Goal: Task Accomplishment & Management: Complete application form

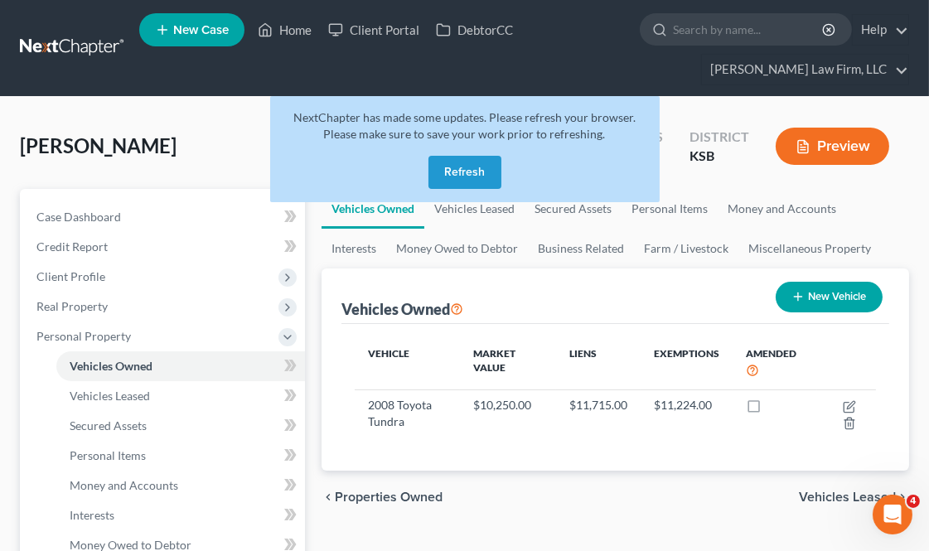
click at [465, 164] on button "Refresh" at bounding box center [465, 172] width 73 height 33
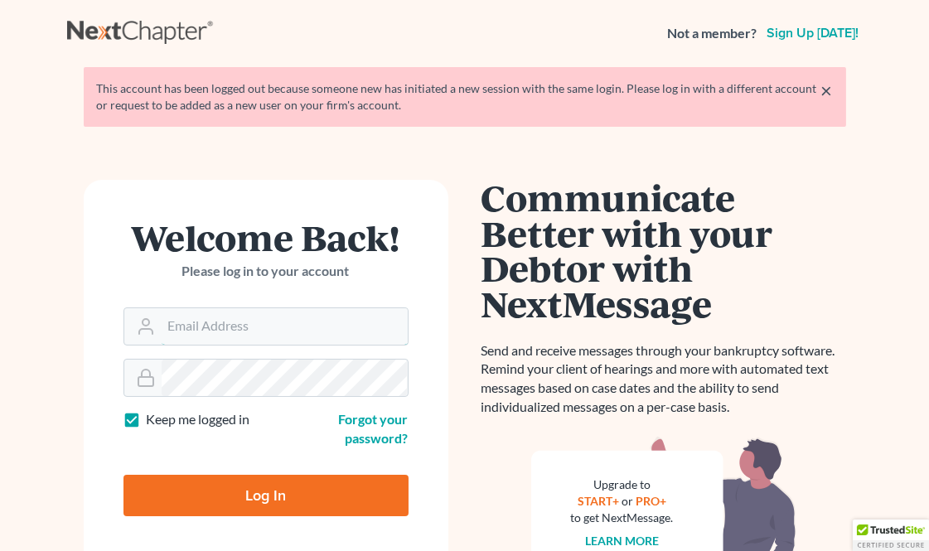
type input "[EMAIL_ADDRESS][DOMAIN_NAME]"
click at [269, 489] on input "Log In" at bounding box center [266, 495] width 285 height 41
type input "Thinking..."
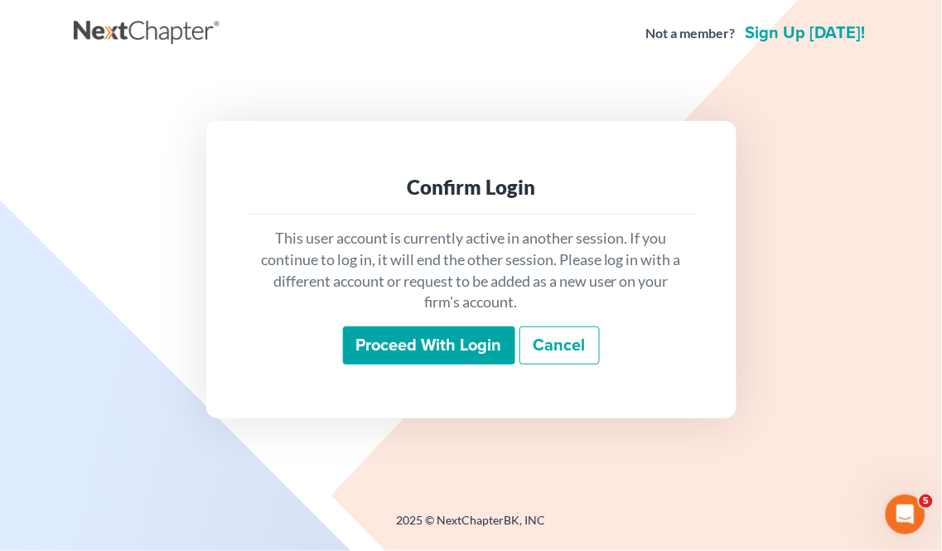
click at [492, 343] on input "Proceed with login" at bounding box center [429, 346] width 172 height 38
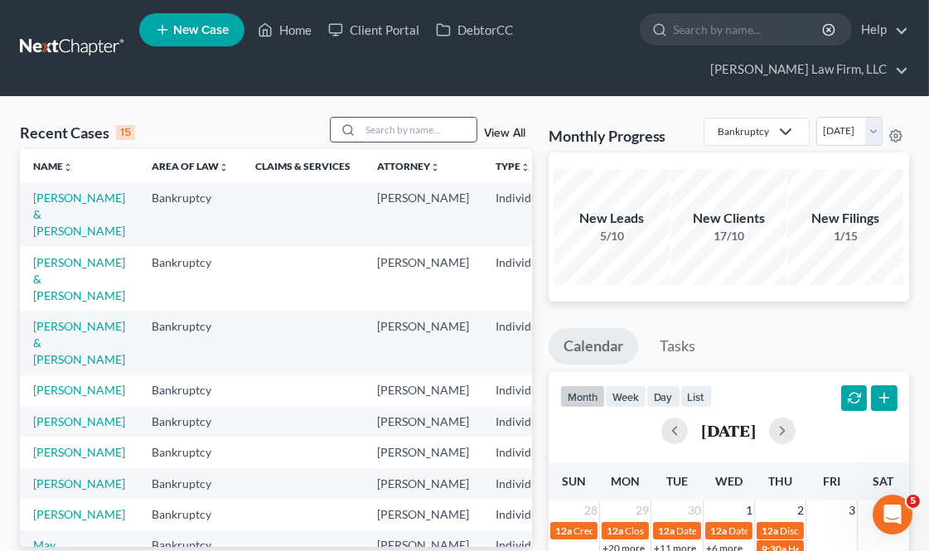
click at [429, 118] on input "search" at bounding box center [419, 130] width 116 height 24
type input "jackson"
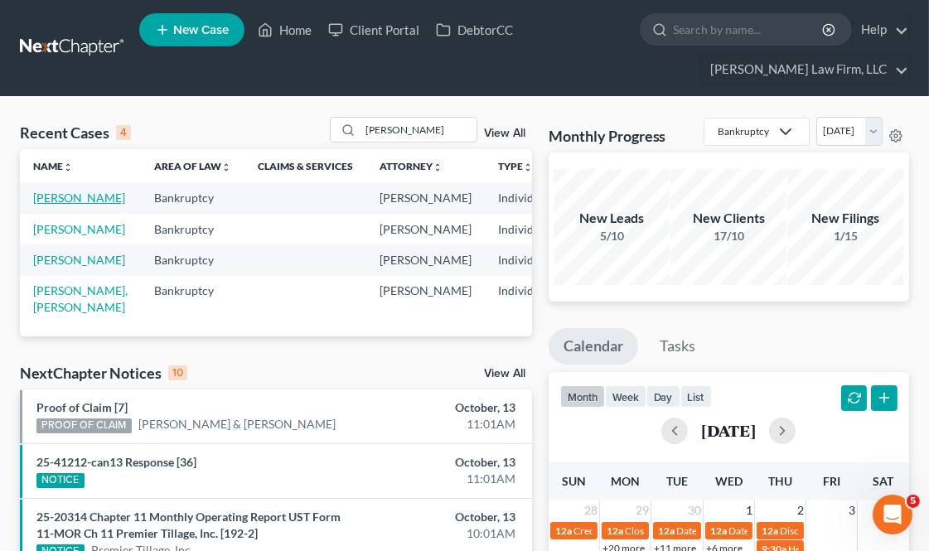
click at [42, 196] on link "Jackson, Brett" at bounding box center [79, 198] width 92 height 14
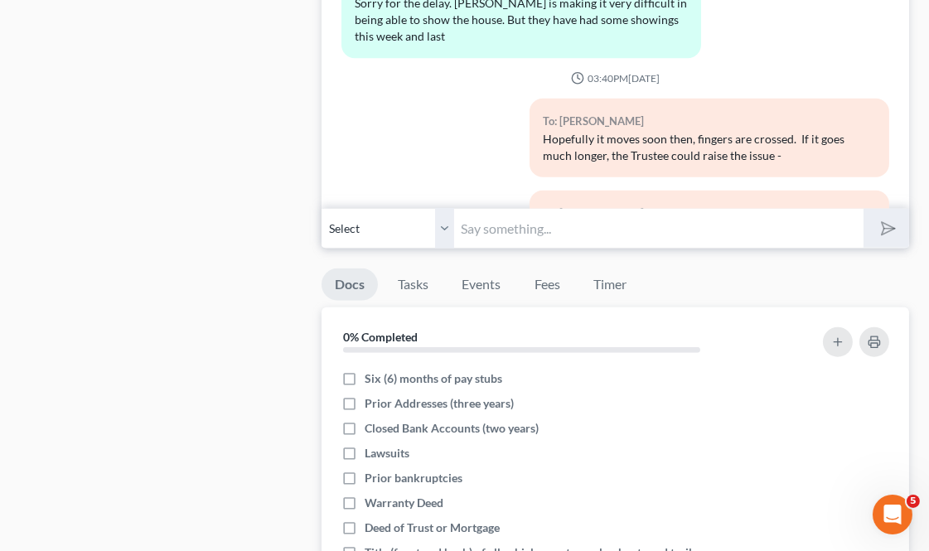
scroll to position [2074, 0]
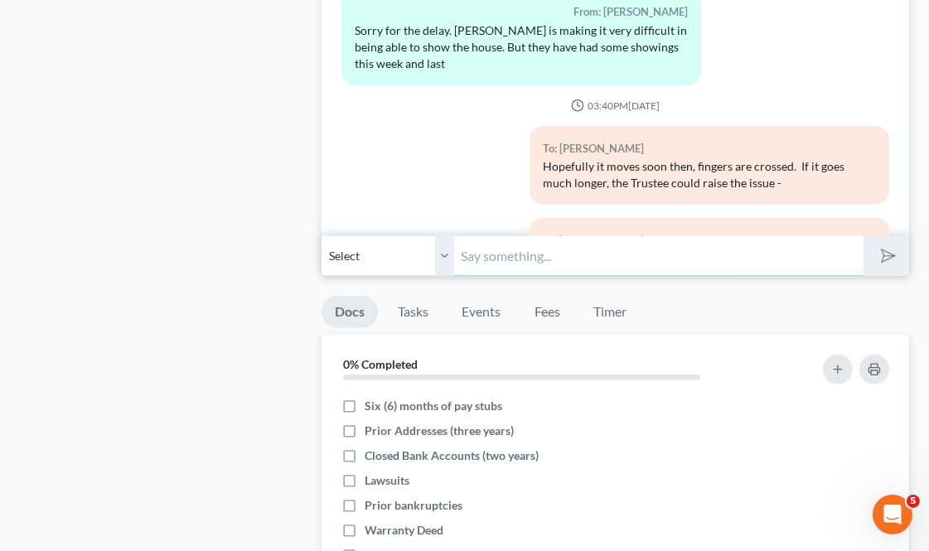
click at [498, 275] on input "text" at bounding box center [658, 255] width 409 height 41
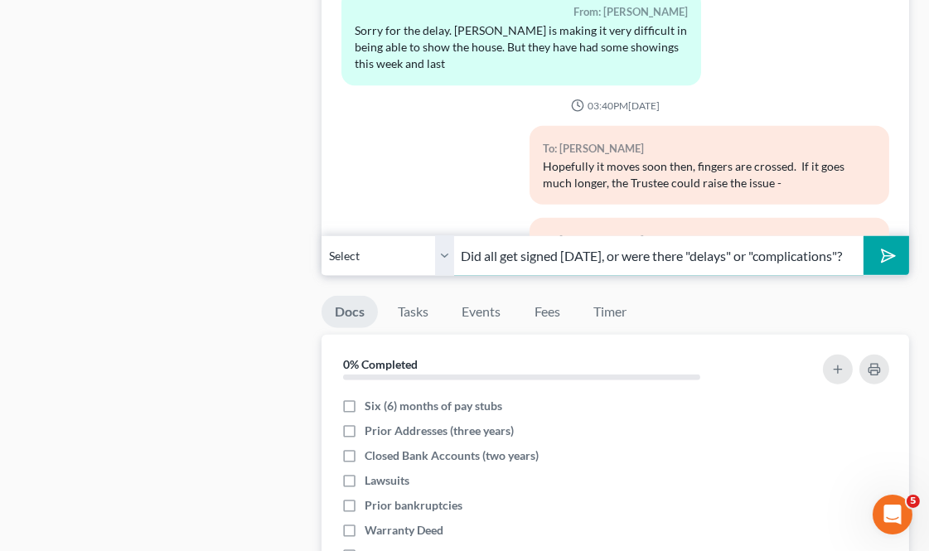
scroll to position [0, 13]
type input "Did all get signed on Friday, or were there "delays" or "complications"?"
click at [864, 236] on button "submit" at bounding box center [887, 255] width 46 height 39
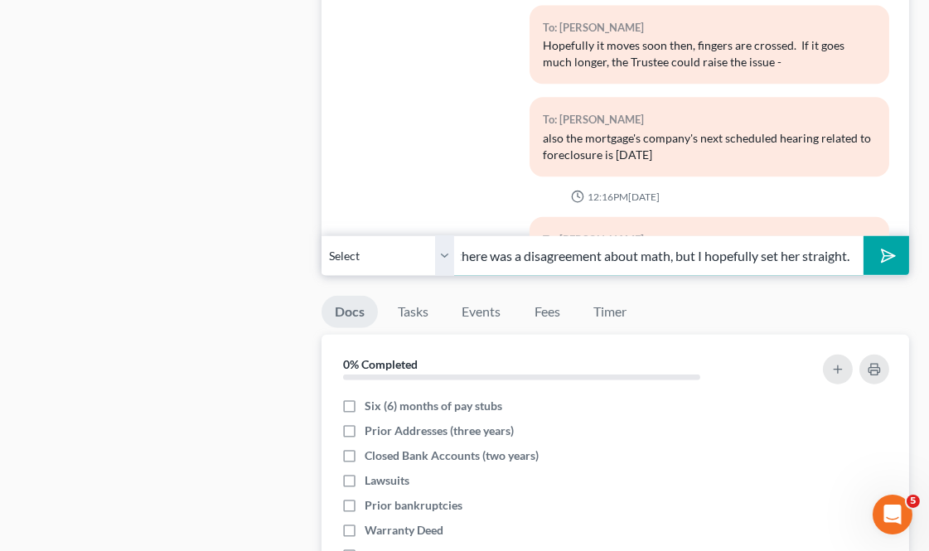
scroll to position [0, 299]
type input "In my last exchange with her, she made it seem like there was a disagreement ab…"
click at [864, 236] on button "submit" at bounding box center [887, 255] width 46 height 39
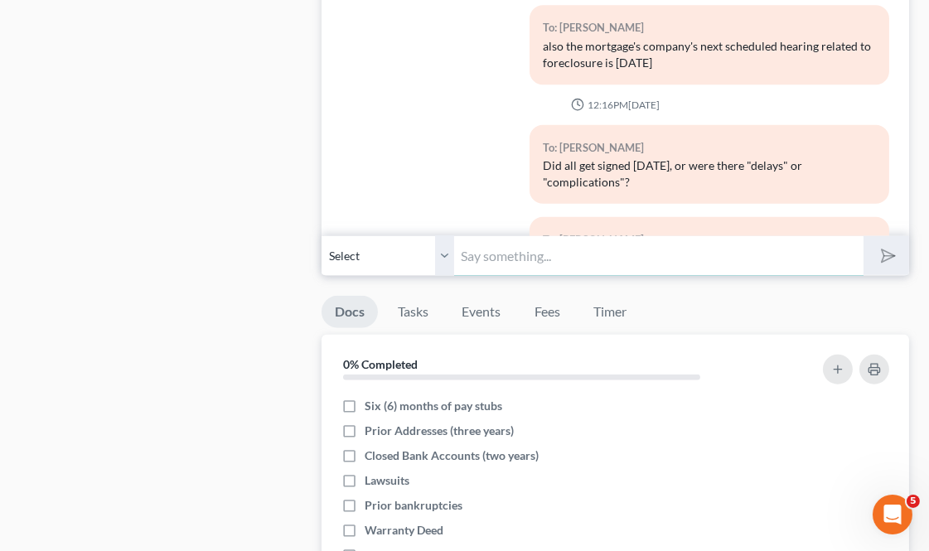
scroll to position [15132, 0]
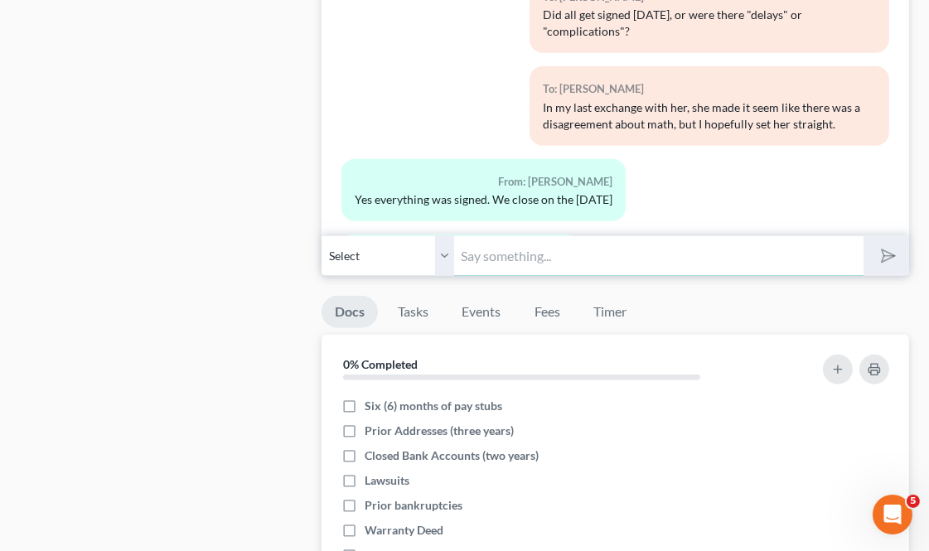
click at [539, 260] on input "text" at bounding box center [658, 255] width 409 height 41
type input "This is exciting overall, many bumps on this road."
click at [864, 236] on button "submit" at bounding box center [887, 255] width 46 height 39
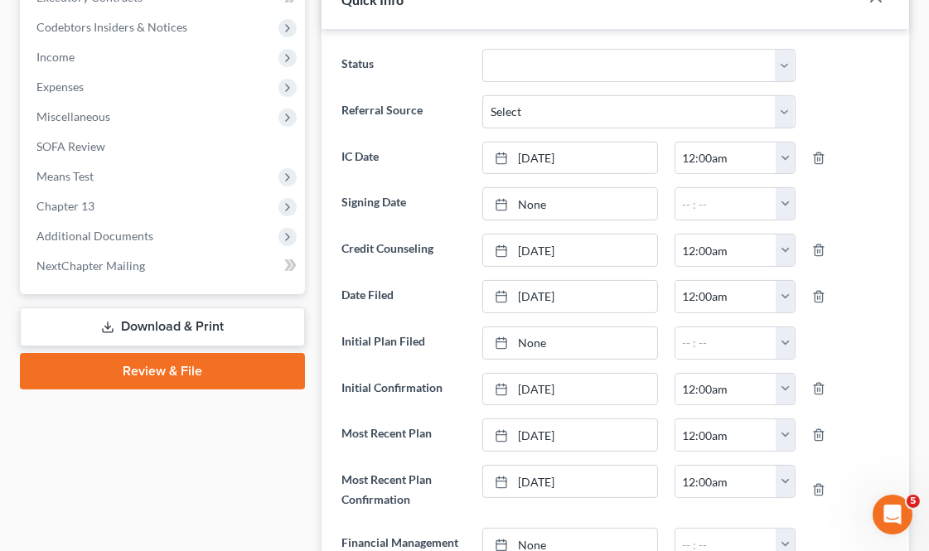
scroll to position [0, 0]
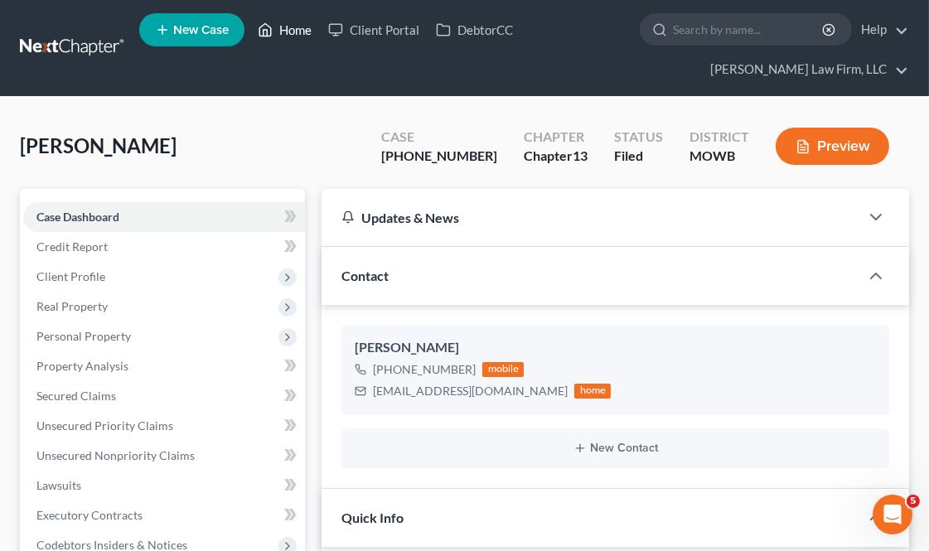
click at [288, 19] on link "Home" at bounding box center [284, 30] width 70 height 30
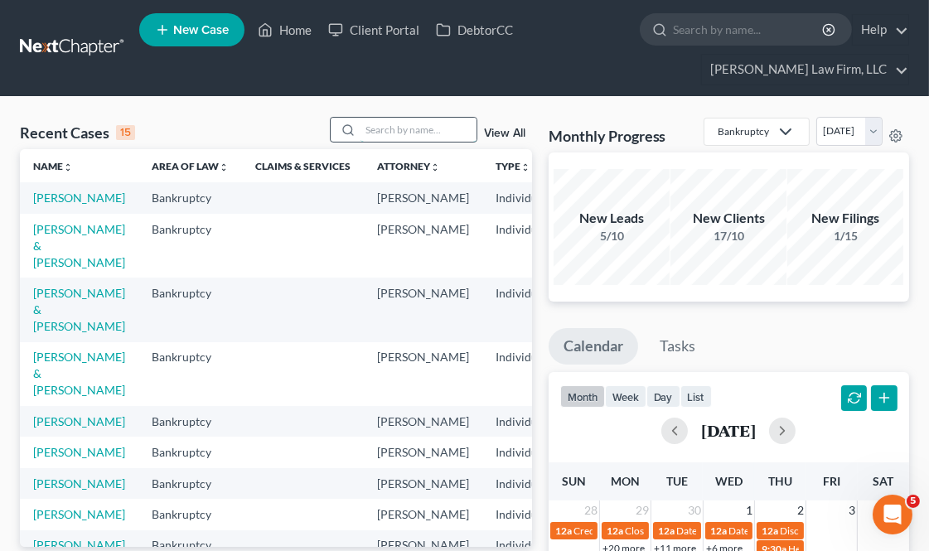
click at [406, 129] on input "search" at bounding box center [419, 130] width 116 height 24
type input "rule"
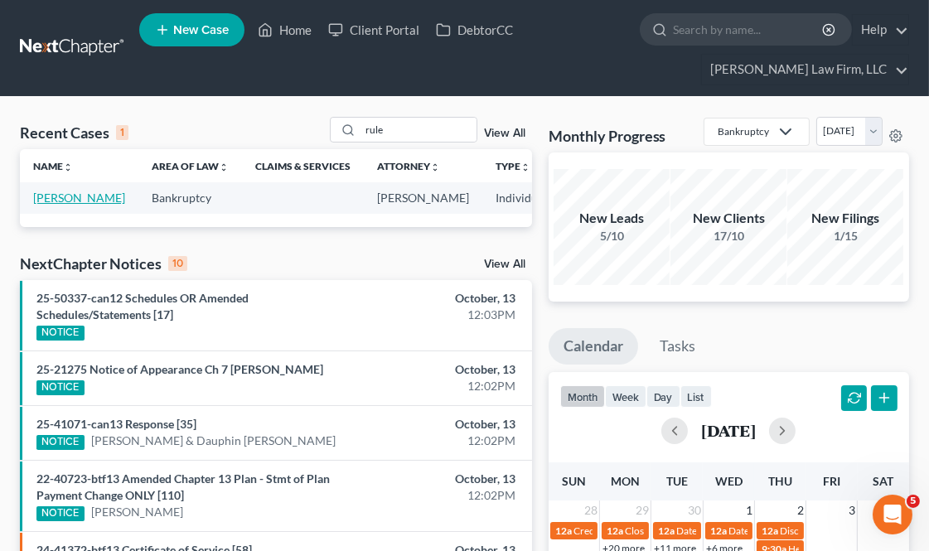
click at [33, 205] on link "Rule, James" at bounding box center [79, 198] width 92 height 14
select select "4"
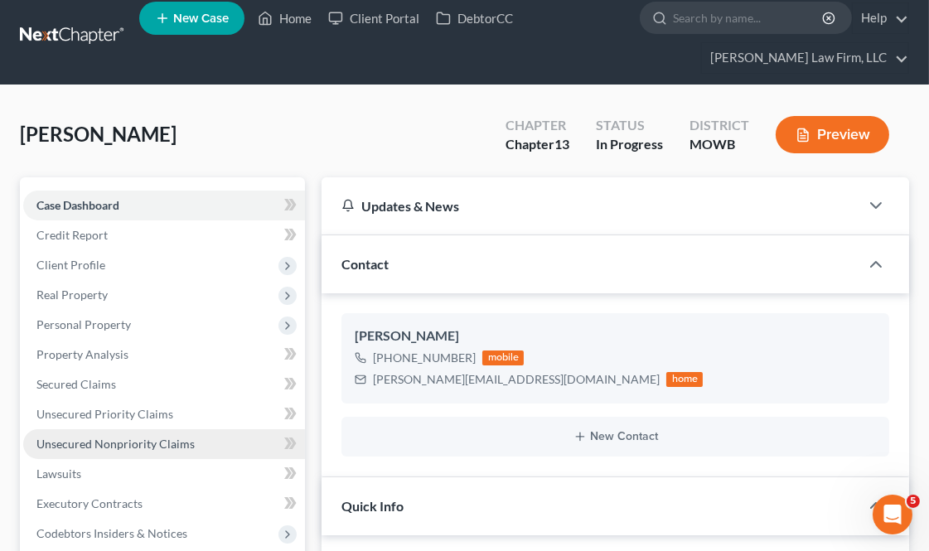
scroll to position [184, 0]
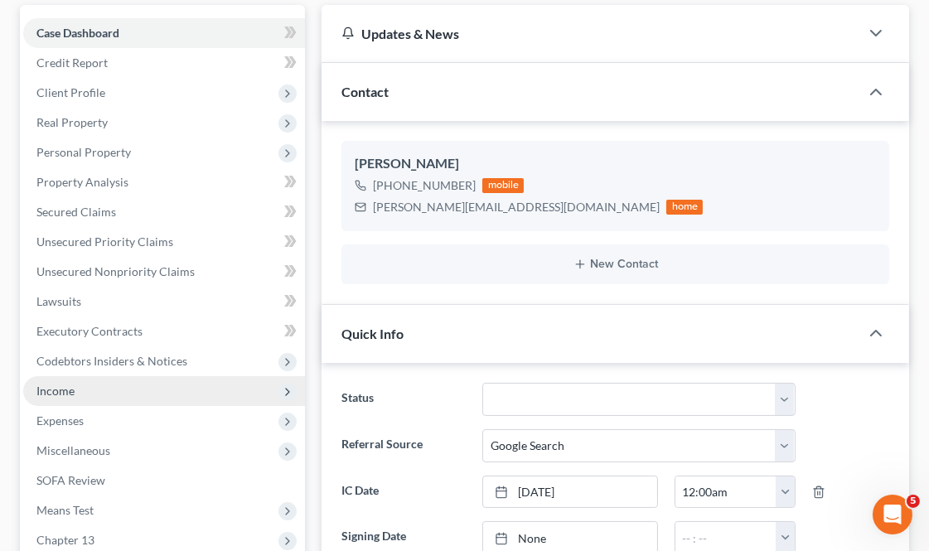
click at [90, 393] on span "Income" at bounding box center [164, 391] width 282 height 30
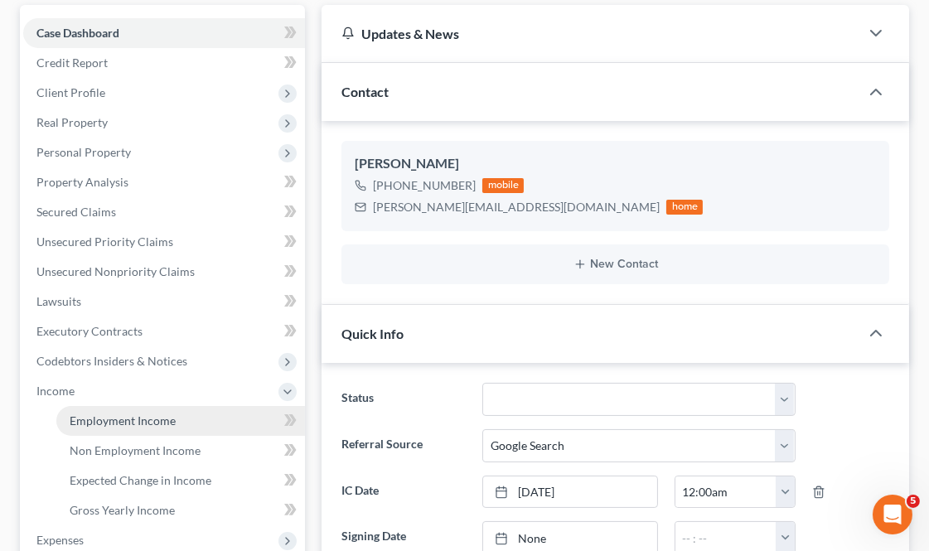
click at [191, 424] on link "Employment Income" at bounding box center [180, 421] width 249 height 30
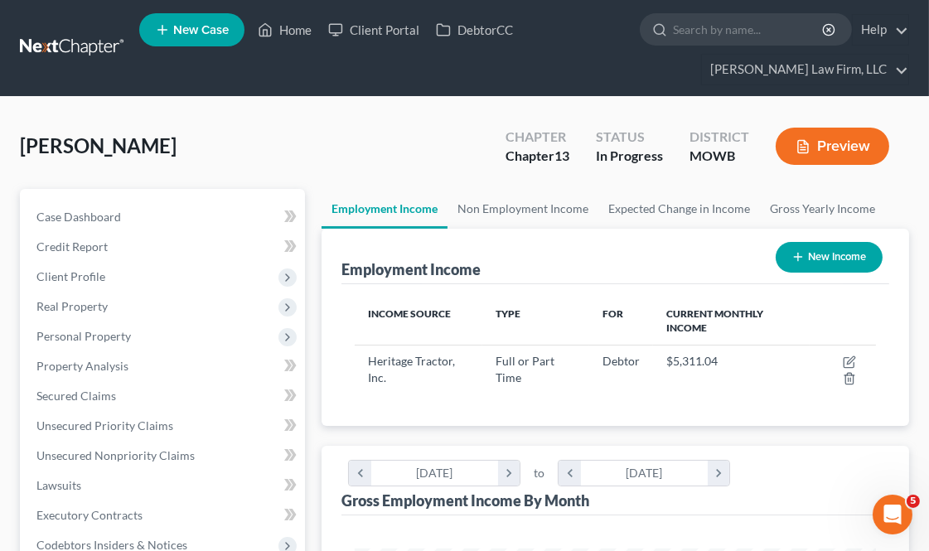
scroll to position [259, 554]
click at [522, 209] on link "Non Employment Income" at bounding box center [523, 209] width 151 height 40
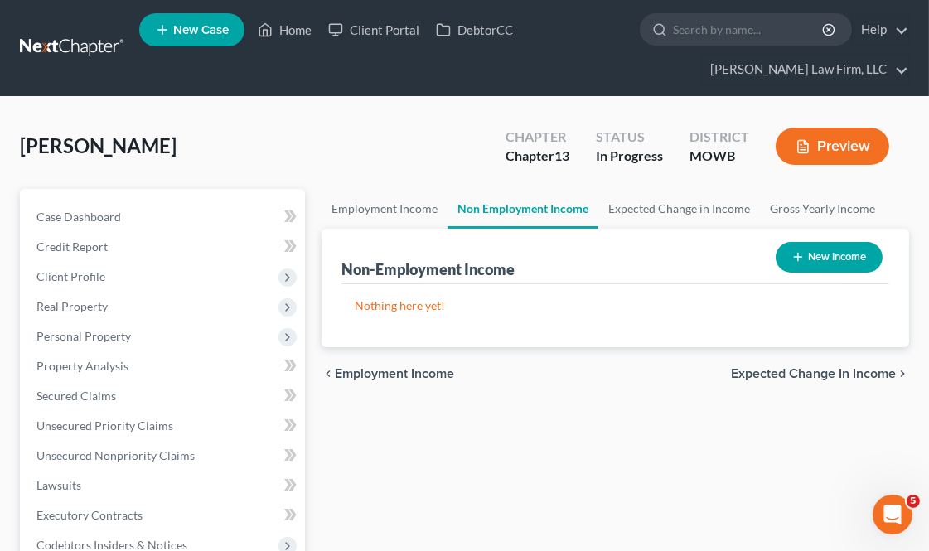
click at [822, 246] on button "New Income" at bounding box center [829, 257] width 107 height 31
select select "0"
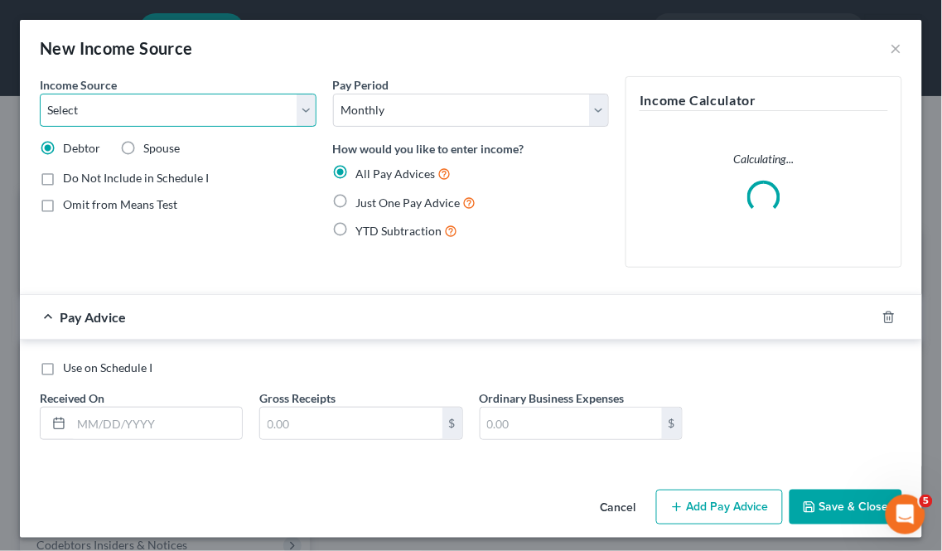
click at [199, 99] on select "Select Unemployment Disability (from employer) Pension Retirement Social Securi…" at bounding box center [178, 110] width 277 height 33
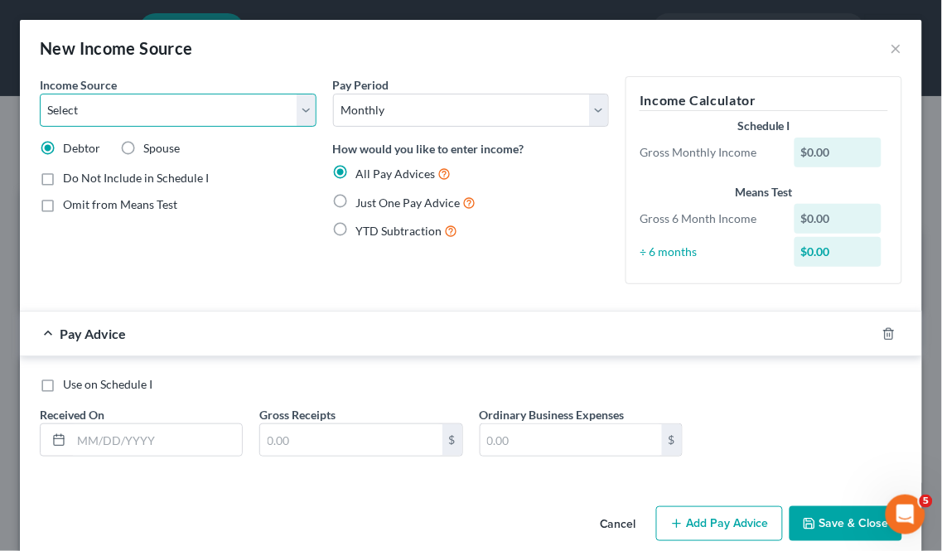
select select "8"
click at [40, 94] on select "Select Unemployment Disability (from employer) Pension Retirement Social Securi…" at bounding box center [178, 110] width 277 height 33
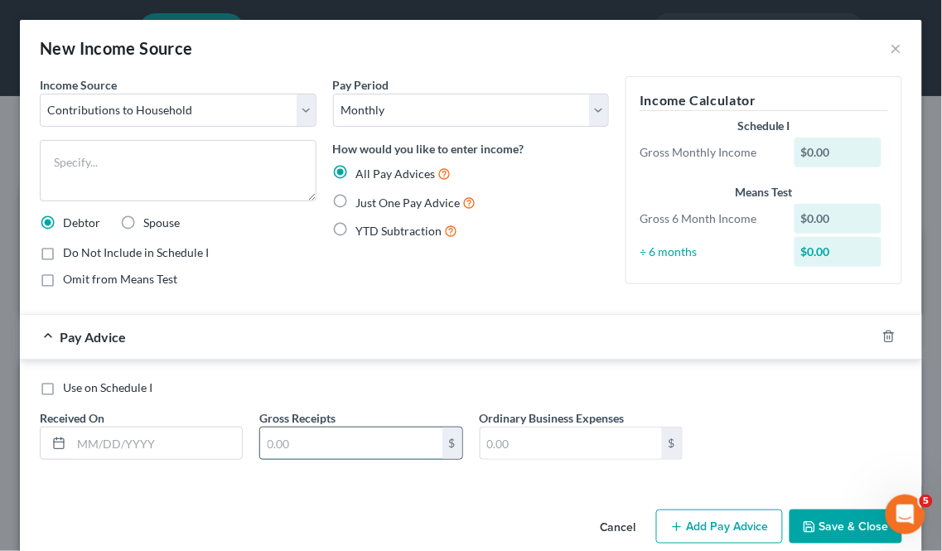
click at [391, 439] on input "text" at bounding box center [351, 443] width 182 height 31
type input "850"
click at [356, 204] on label "Just One Pay Advice" at bounding box center [416, 202] width 120 height 19
click at [363, 204] on input "Just One Pay Advice" at bounding box center [368, 198] width 11 height 11
radio input "true"
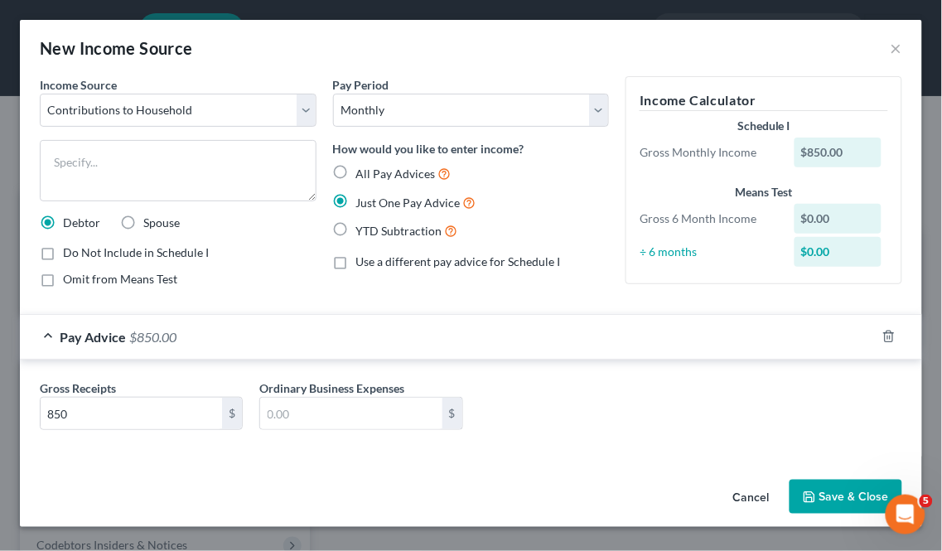
click at [856, 501] on button "Save & Close" at bounding box center [846, 497] width 113 height 35
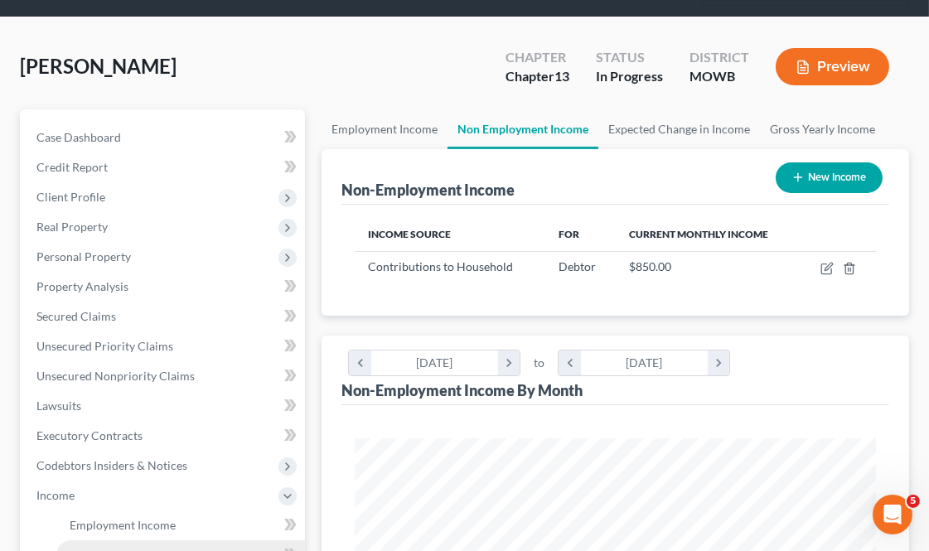
scroll to position [276, 0]
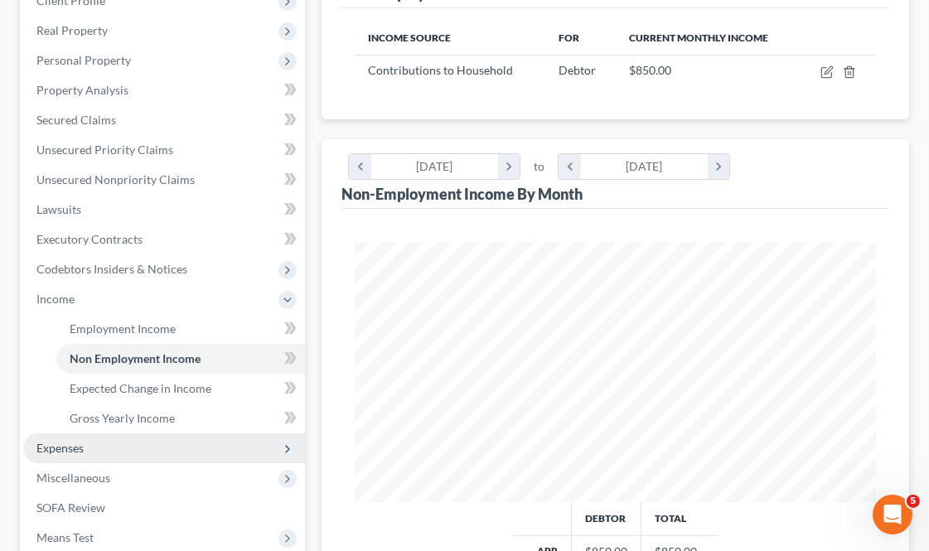
click at [101, 446] on span "Expenses" at bounding box center [164, 448] width 282 height 30
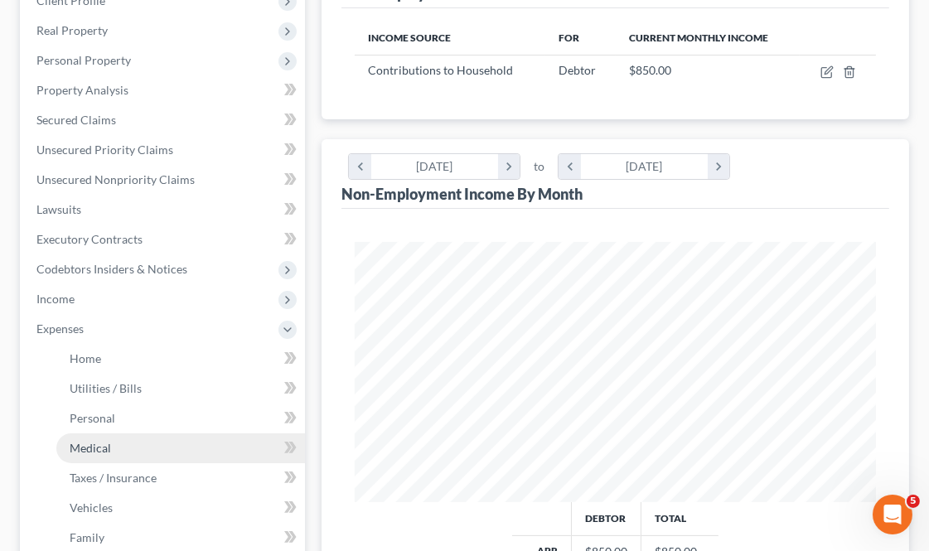
click at [128, 450] on link "Medical" at bounding box center [180, 448] width 249 height 30
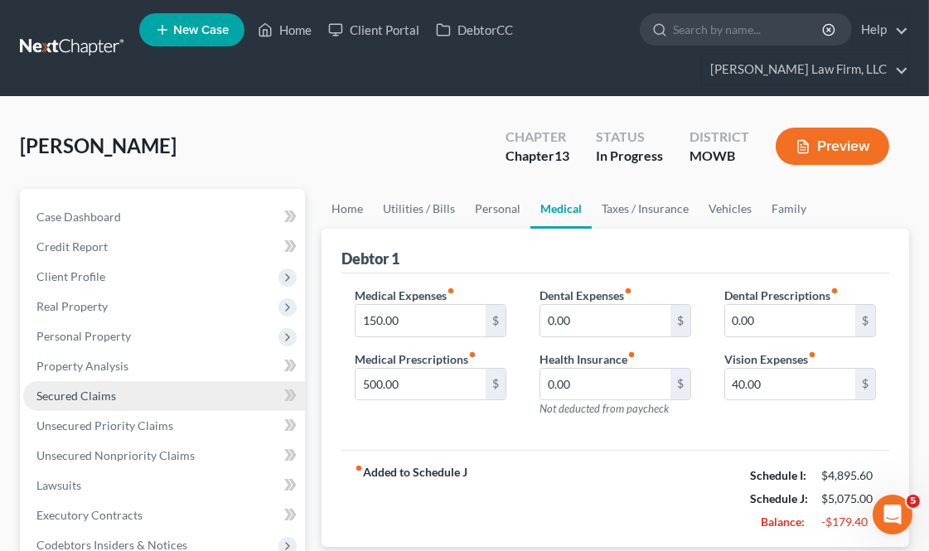
click at [119, 383] on link "Secured Claims" at bounding box center [164, 396] width 282 height 30
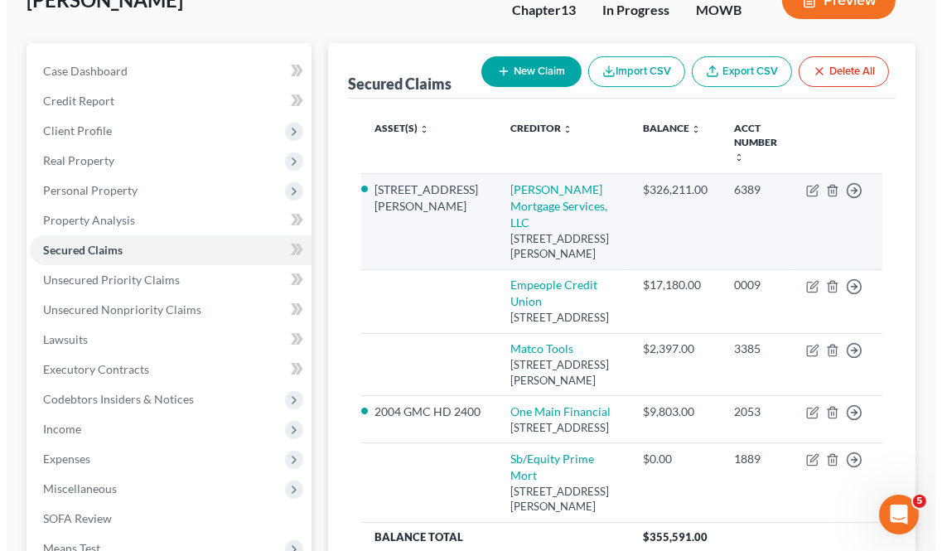
scroll to position [184, 0]
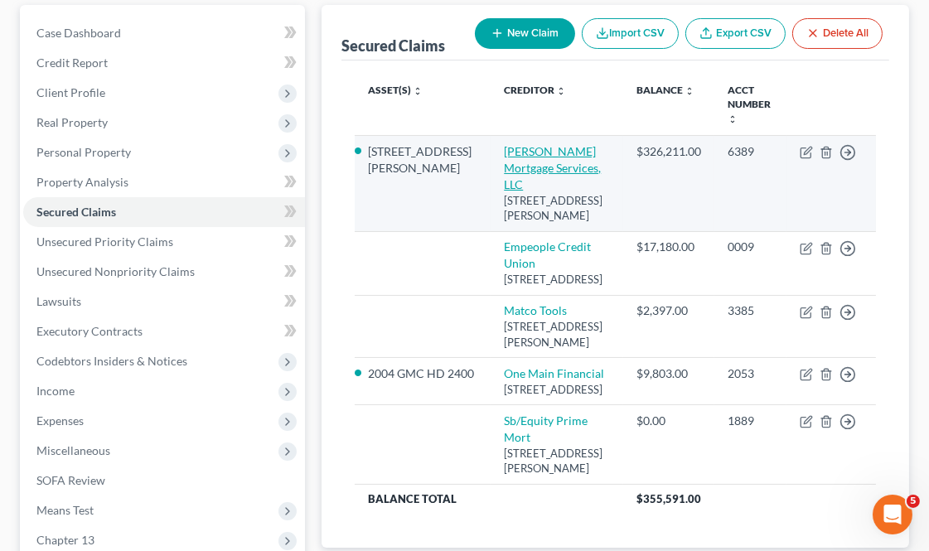
click at [520, 144] on link "Carrington Mortgage Services, LLC" at bounding box center [552, 167] width 97 height 47
select select "4"
select select "1"
select select "0"
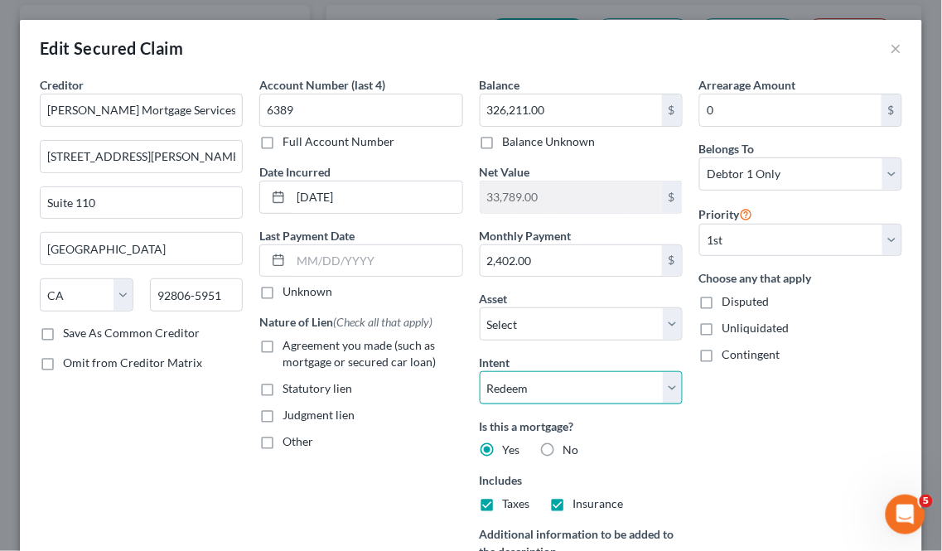
click at [623, 381] on select "Select Surrender Redeem Reaffirm Avoid Other" at bounding box center [581, 387] width 203 height 33
select select "2"
click at [480, 371] on select "Select Surrender Redeem Reaffirm Avoid Other" at bounding box center [581, 387] width 203 height 33
click at [809, 459] on div "Arrearage Amount 0 $ Belongs To * Select Debtor 1 Only Debtor 2 Only Debtor 1 A…" at bounding box center [801, 355] width 220 height 559
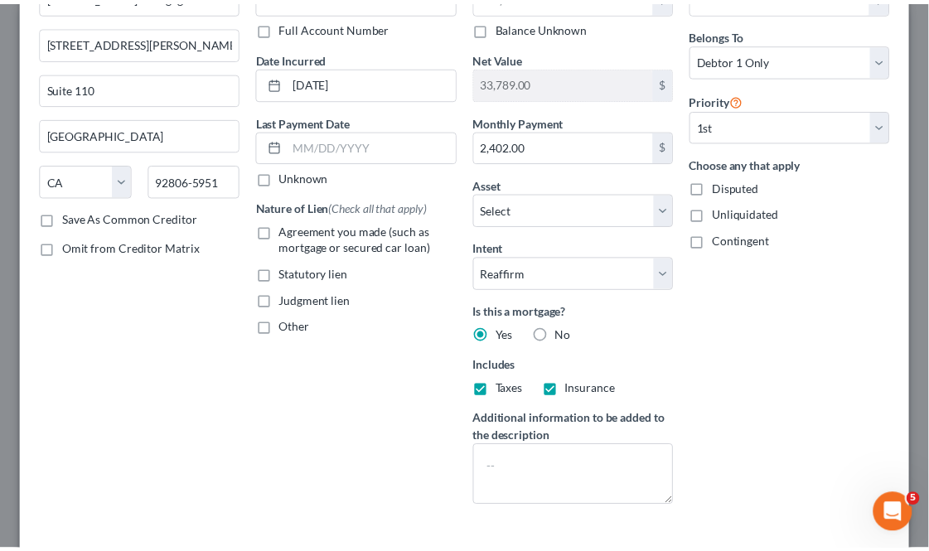
scroll to position [235, 0]
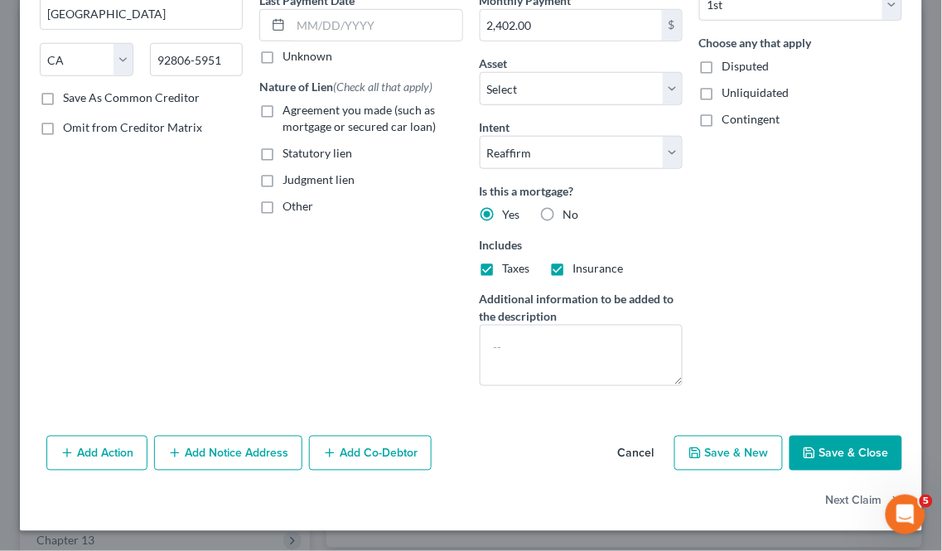
click at [842, 450] on button "Save & Close" at bounding box center [846, 453] width 113 height 35
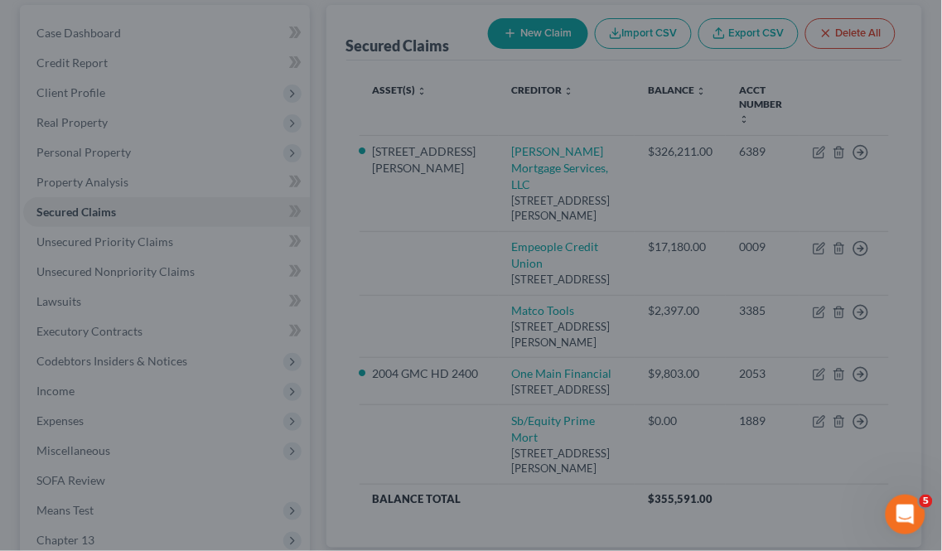
select select "4"
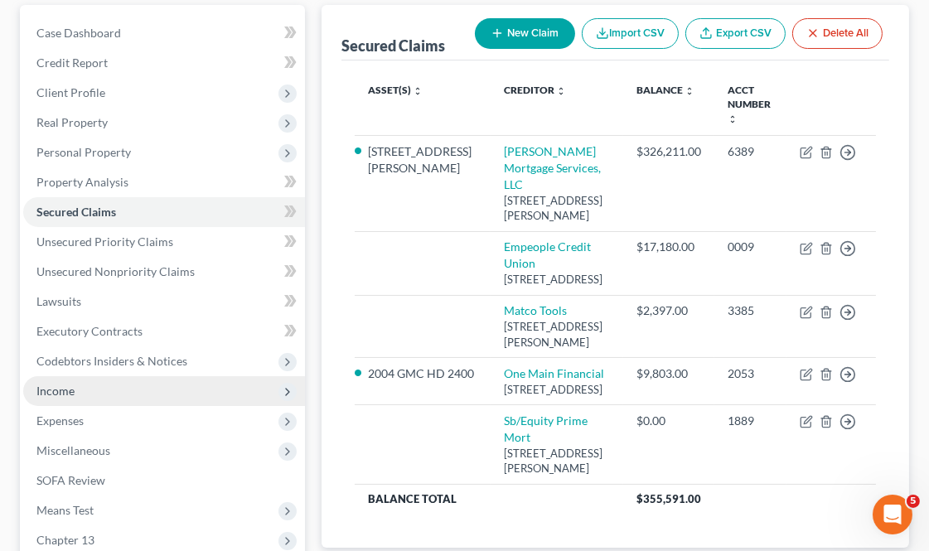
click at [85, 393] on span "Income" at bounding box center [164, 391] width 282 height 30
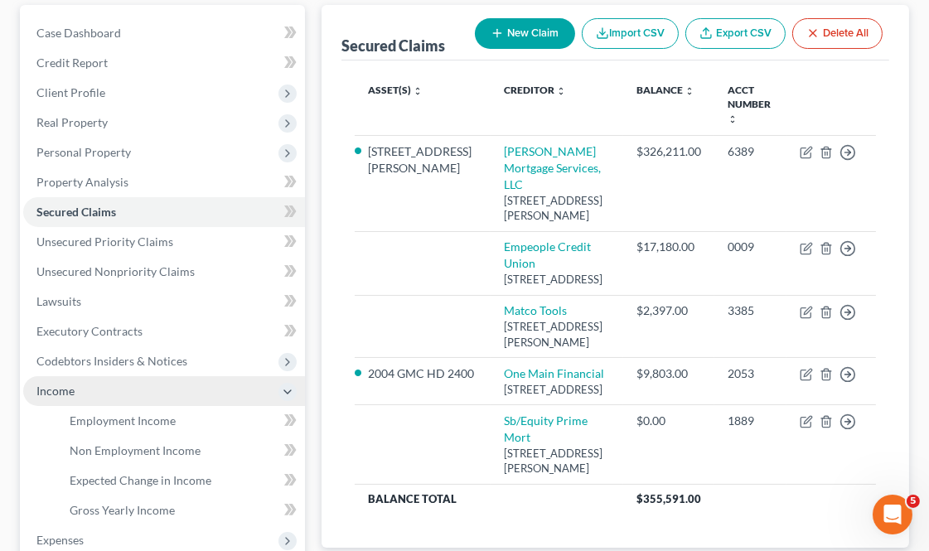
click at [142, 395] on span "Income" at bounding box center [164, 391] width 282 height 30
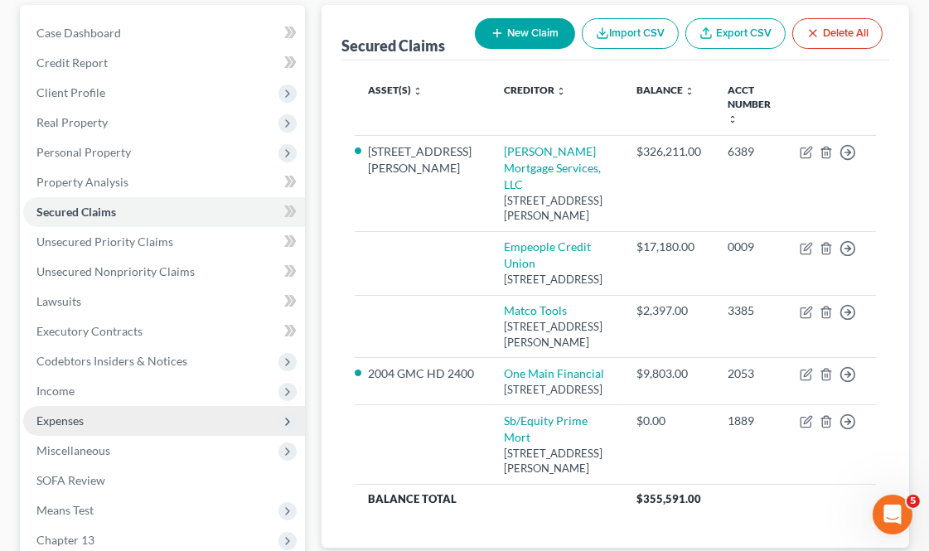
click at [106, 418] on span "Expenses" at bounding box center [164, 421] width 282 height 30
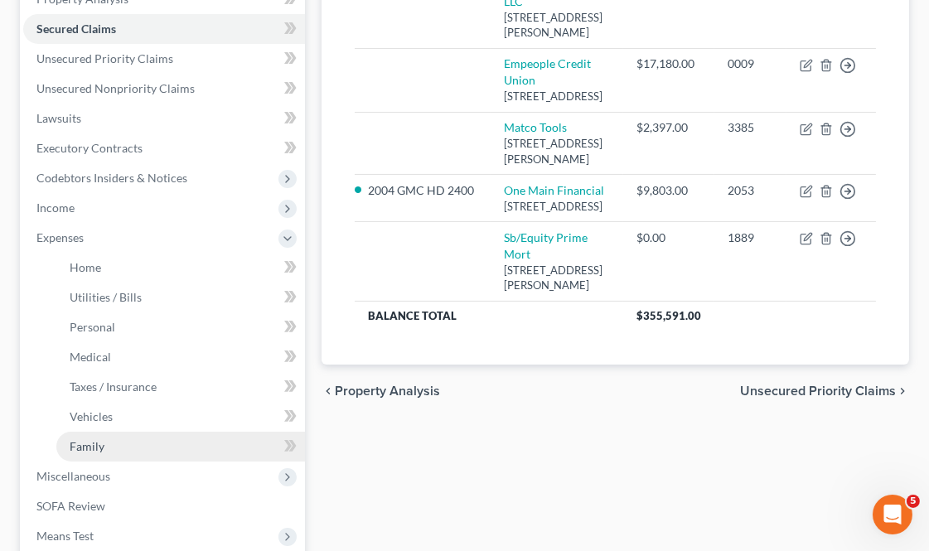
scroll to position [368, 0]
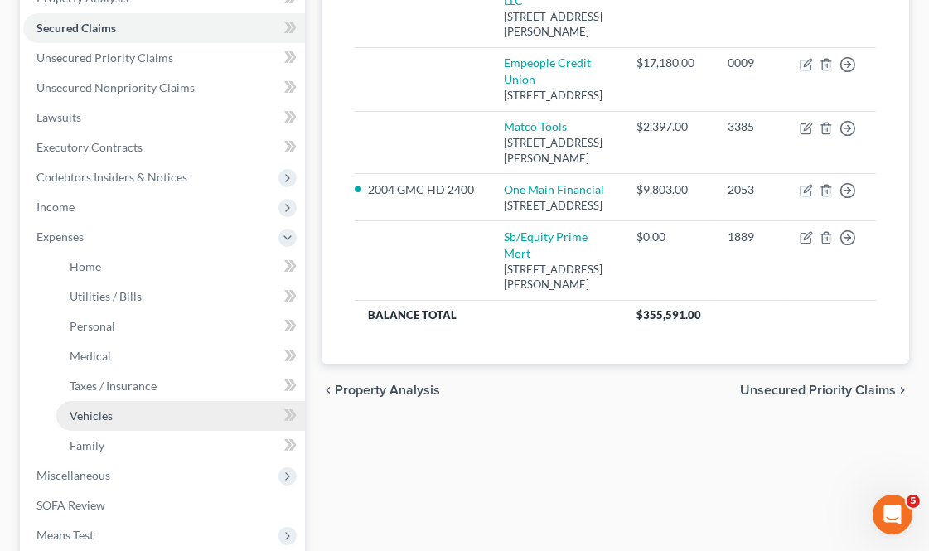
click at [133, 412] on link "Vehicles" at bounding box center [180, 416] width 249 height 30
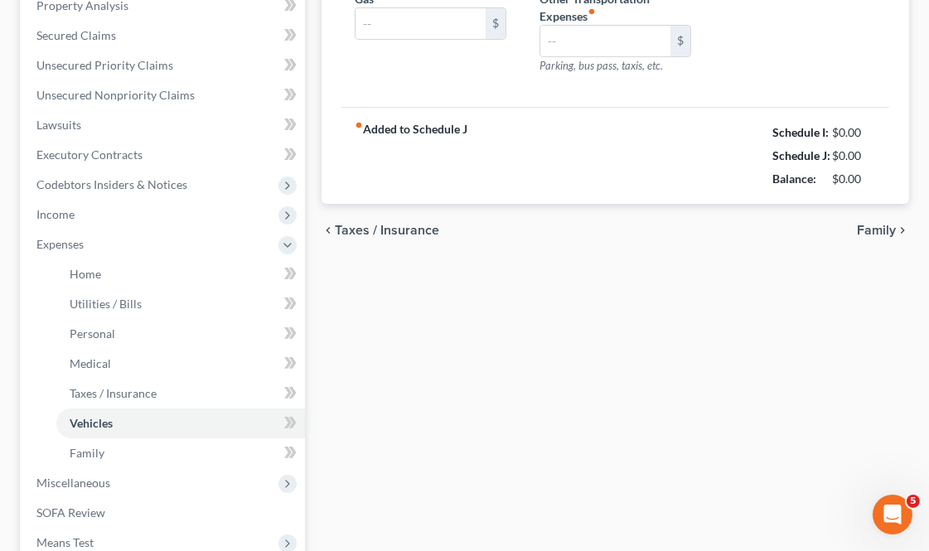
type input "75.00"
type input "300.00"
type input "0.00"
